Goal: Task Accomplishment & Management: Manage account settings

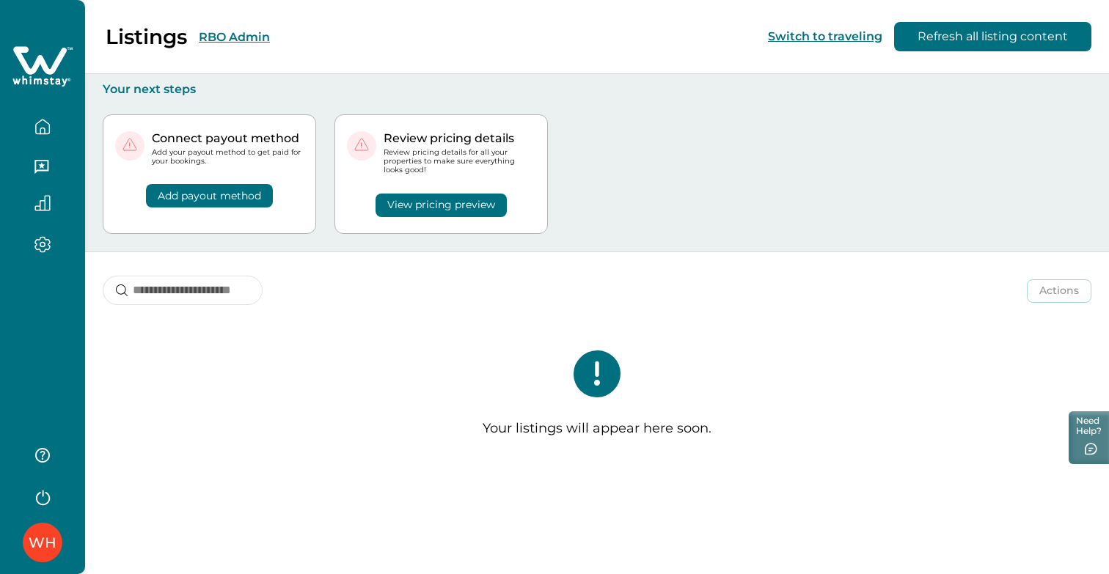
click at [48, 127] on icon "button" at bounding box center [42, 127] width 16 height 16
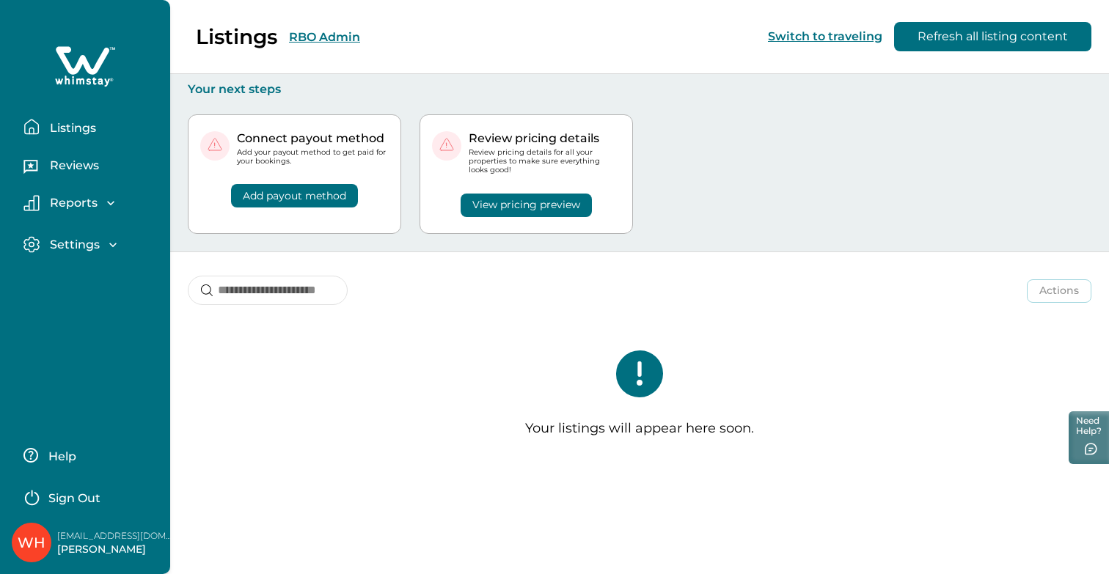
click at [90, 133] on p "Listings" at bounding box center [70, 128] width 51 height 15
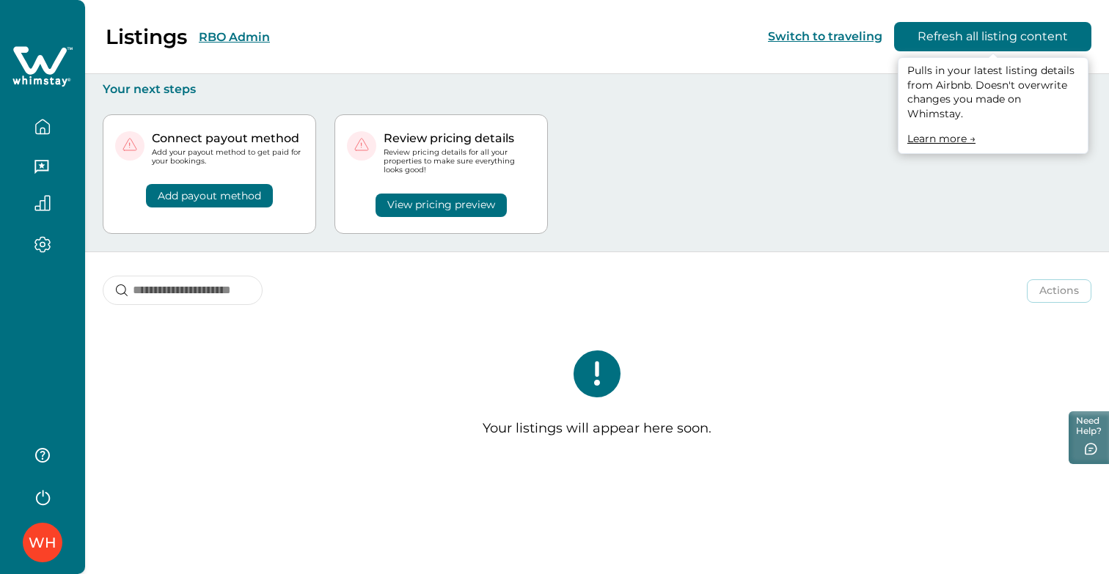
click at [968, 39] on button "Refresh all listing content" at bounding box center [992, 36] width 197 height 29
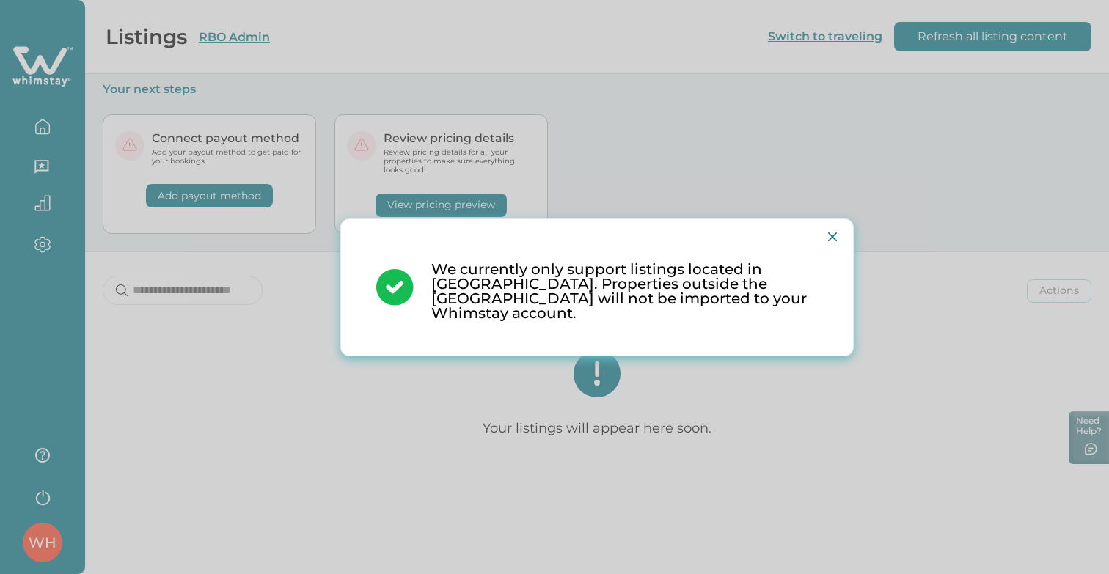
click at [42, 547] on div "We currently only support listings located in [GEOGRAPHIC_DATA]. Properties out…" at bounding box center [554, 287] width 1109 height 574
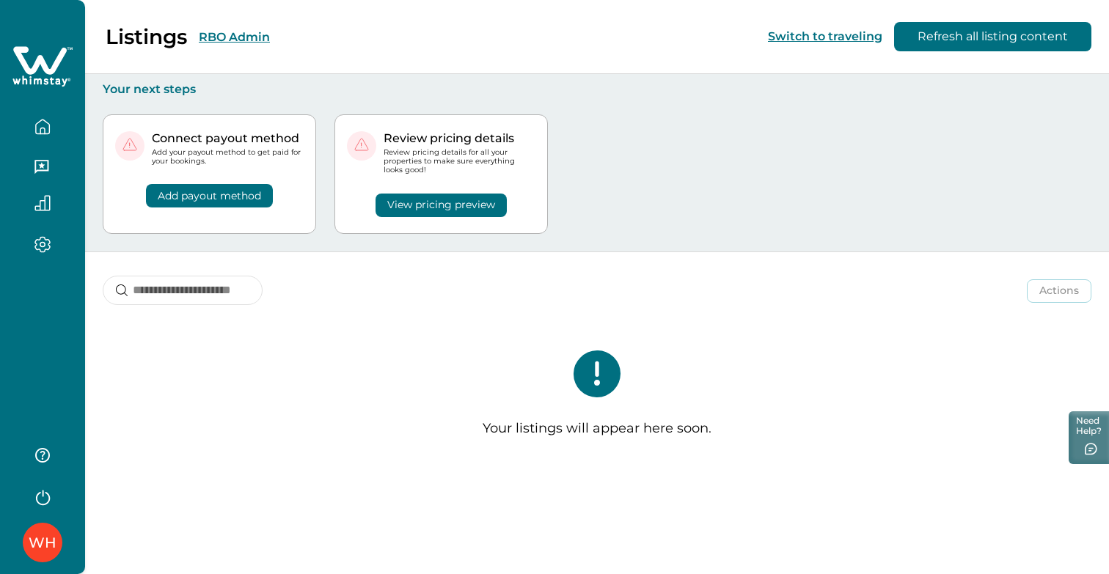
click at [53, 539] on div "WH" at bounding box center [43, 542] width 28 height 35
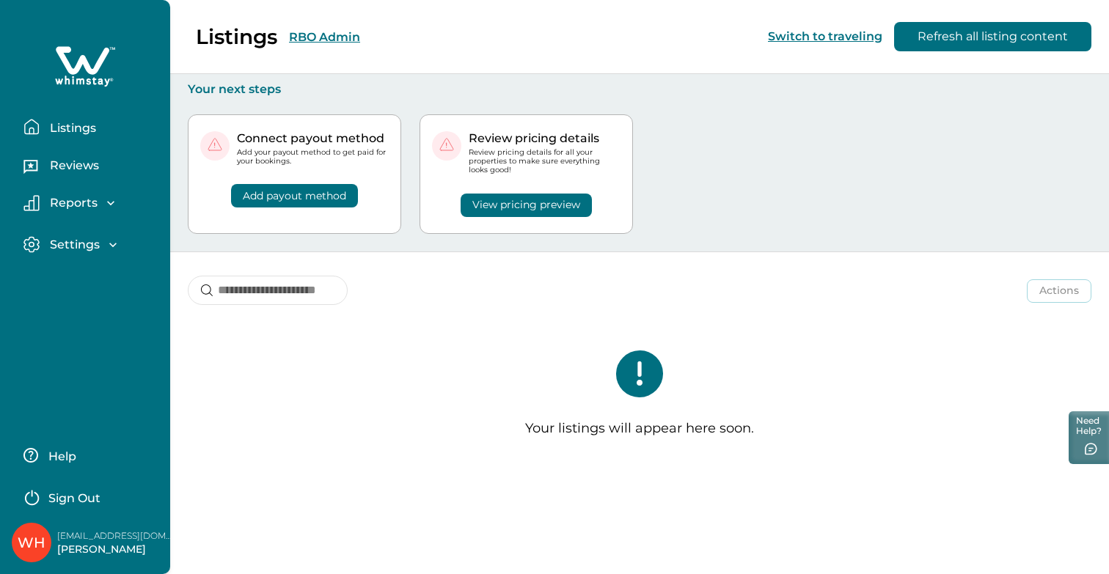
click at [86, 552] on p "[PERSON_NAME]" at bounding box center [115, 550] width 117 height 15
copy p "[PERSON_NAME]"
click at [745, 146] on div "Connect payout method Add your payout method to get paid for your bookings. Add…" at bounding box center [640, 174] width 904 height 155
